Goal: Task Accomplishment & Management: Use online tool/utility

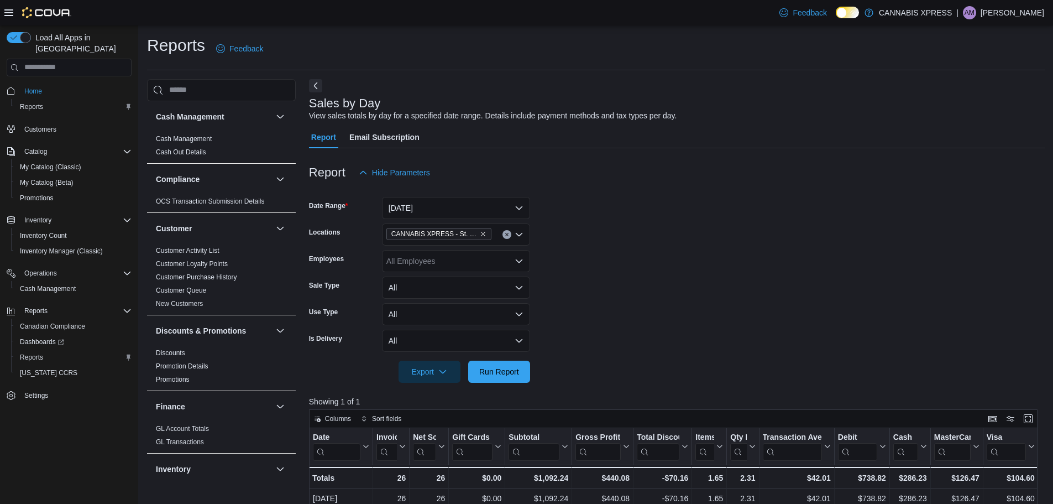
scroll to position [276, 0]
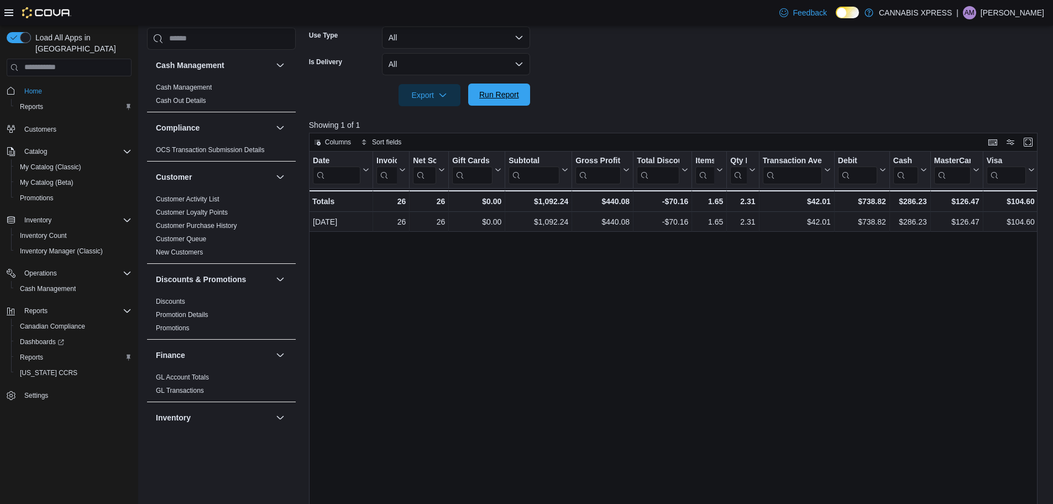
click at [503, 100] on span "Run Report" at bounding box center [499, 94] width 40 height 11
drag, startPoint x: 526, startPoint y: 90, endPoint x: 597, endPoint y: 91, distance: 70.2
click at [526, 90] on button "Run Report" at bounding box center [499, 95] width 62 height 22
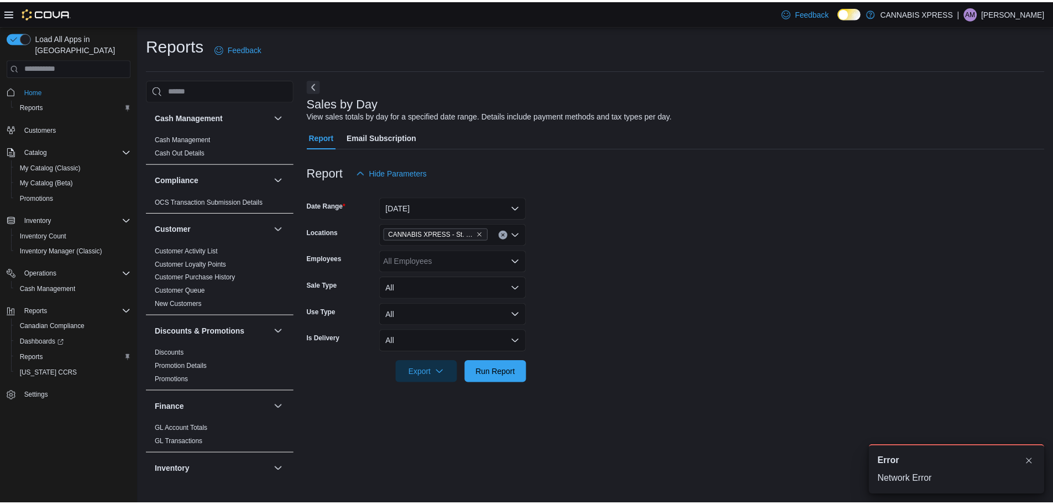
scroll to position [0, 0]
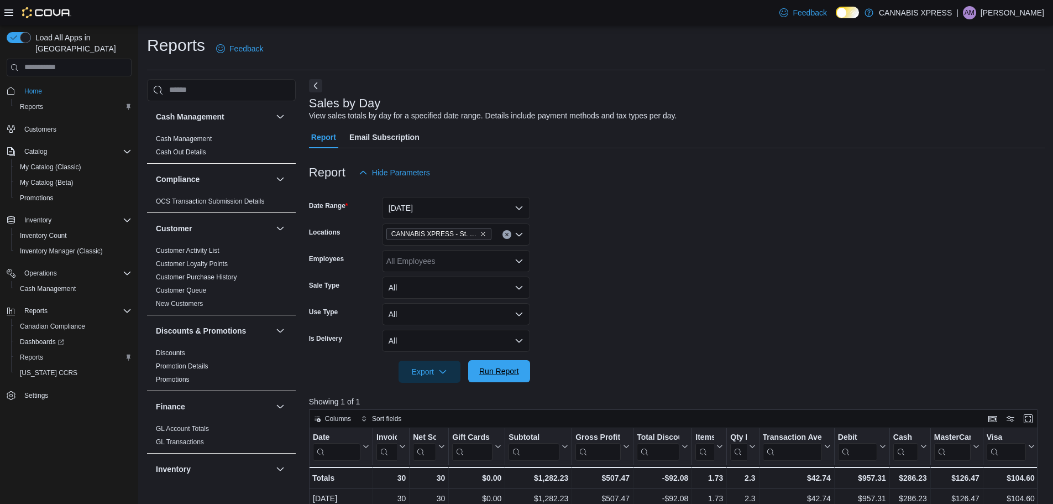
click at [488, 375] on span "Run Report" at bounding box center [499, 370] width 40 height 11
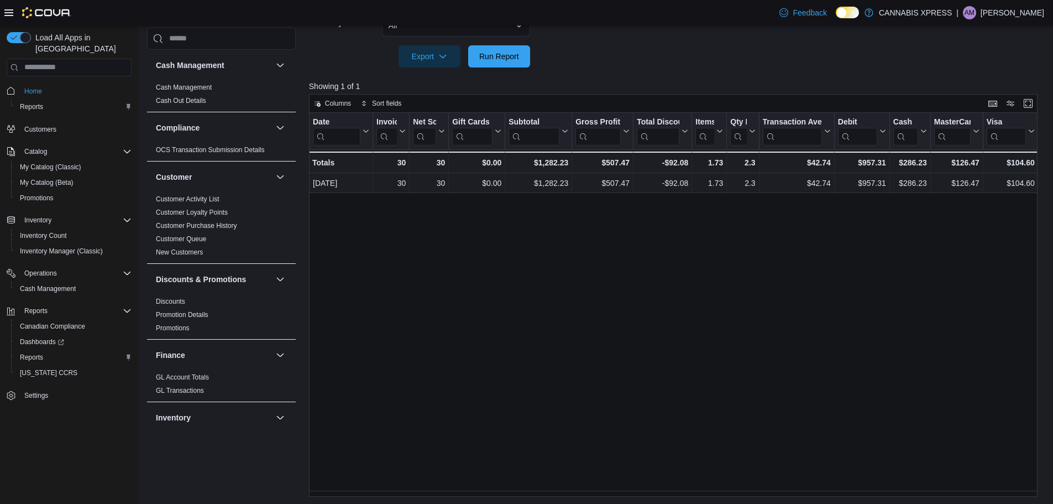
scroll to position [317, 0]
click at [638, 413] on div "Date Click to view column header actions Invoices Sold Click to view column hea…" at bounding box center [677, 303] width 736 height 384
click at [504, 61] on span "Run Report" at bounding box center [499, 54] width 49 height 22
click at [489, 55] on span "Run Report" at bounding box center [499, 54] width 40 height 11
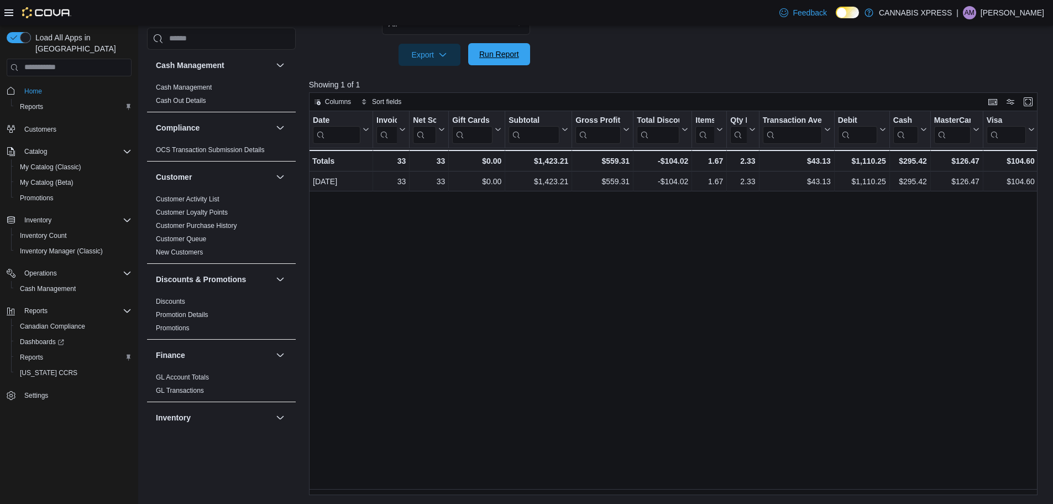
click at [526, 52] on button "Run Report" at bounding box center [499, 54] width 62 height 22
click at [503, 58] on span "Run Report" at bounding box center [499, 54] width 40 height 11
